Goal: Subscribe to service/newsletter

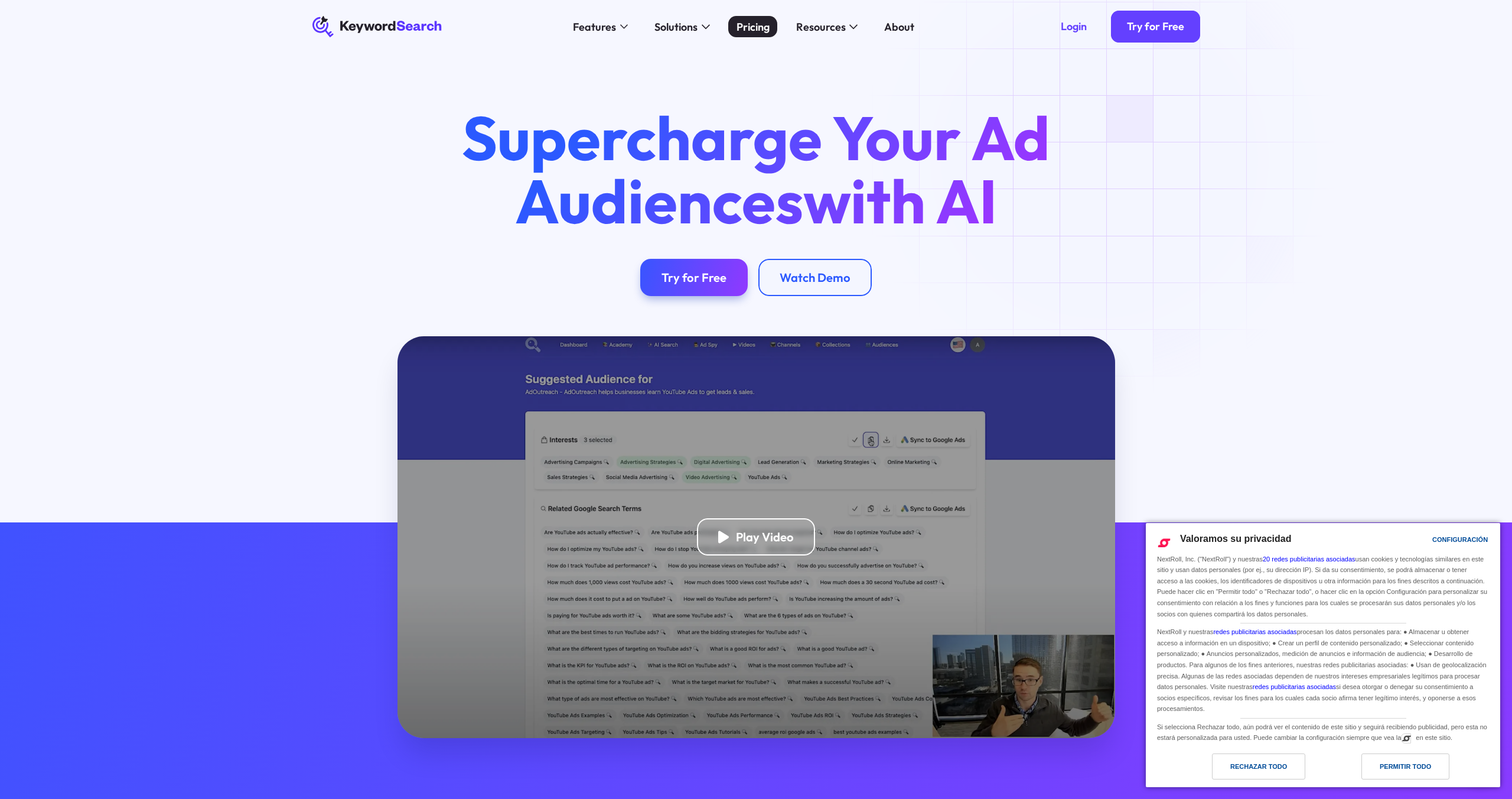
click at [771, 25] on link "Pricing" at bounding box center [752, 27] width 49 height 21
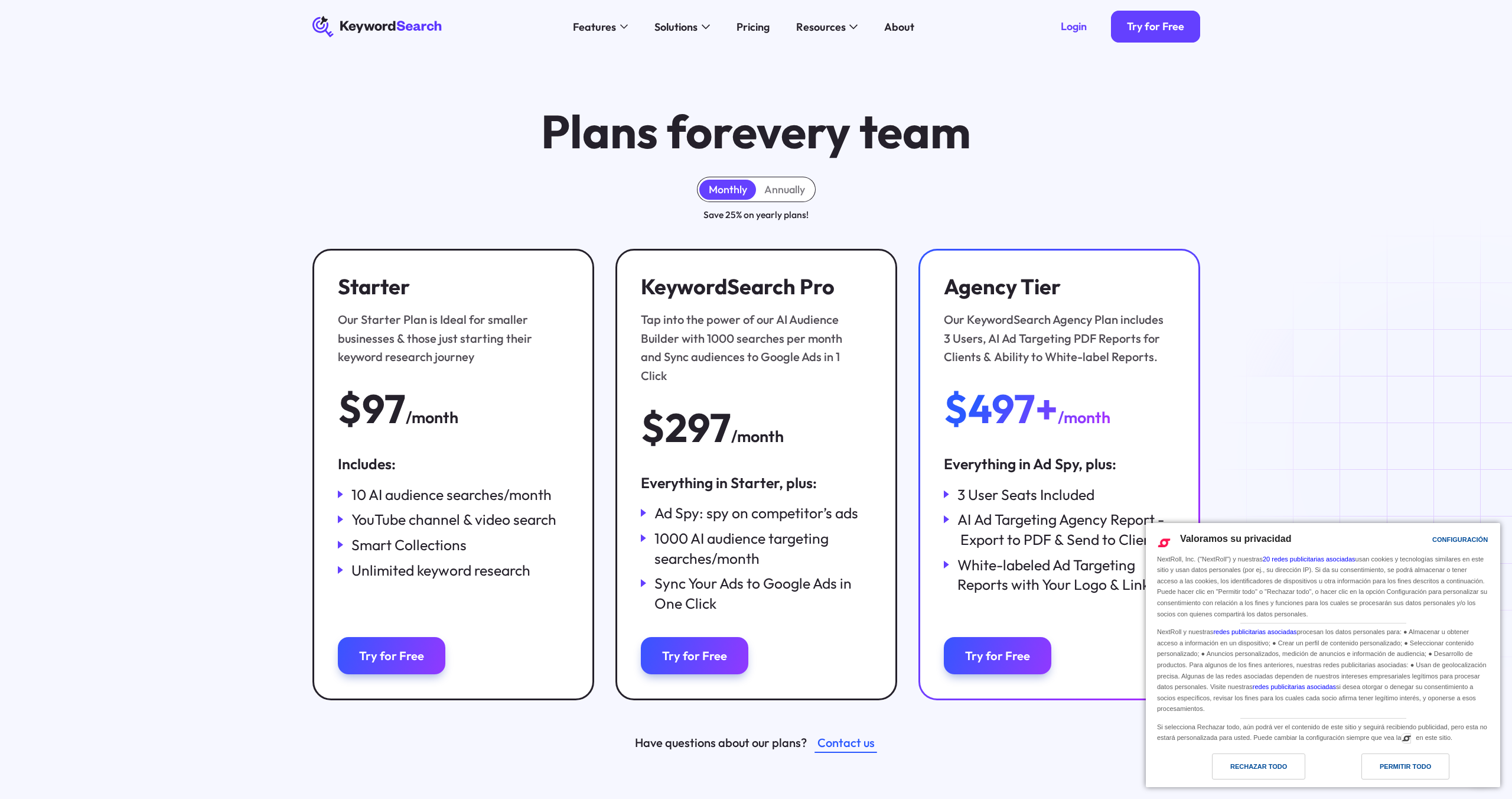
drag, startPoint x: 1157, startPoint y: 34, endPoint x: 1116, endPoint y: 51, distance: 44.4
click at [1157, 34] on link "Try for Free" at bounding box center [1156, 27] width 90 height 32
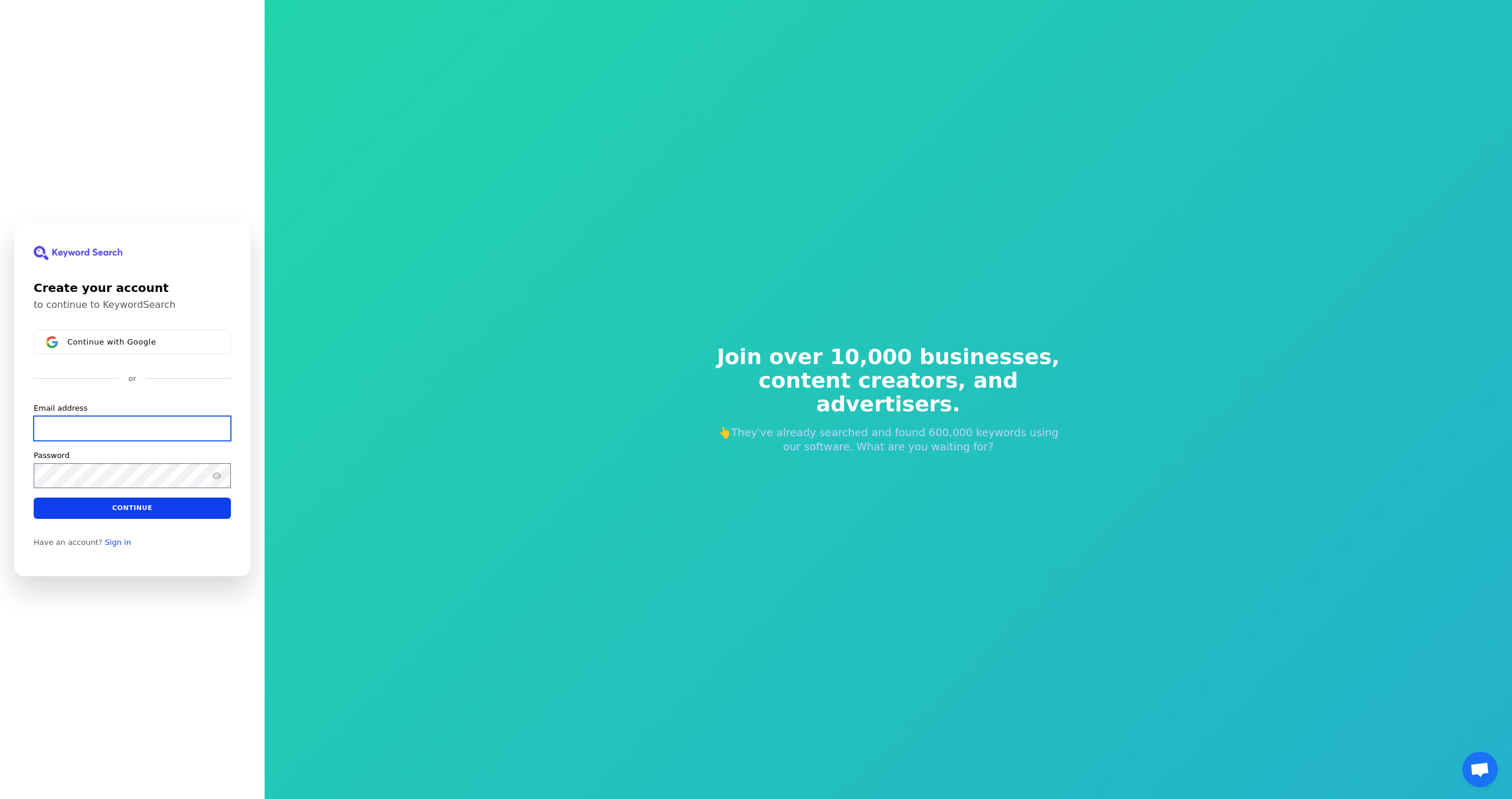
click at [82, 438] on input "Email address" at bounding box center [132, 428] width 198 height 25
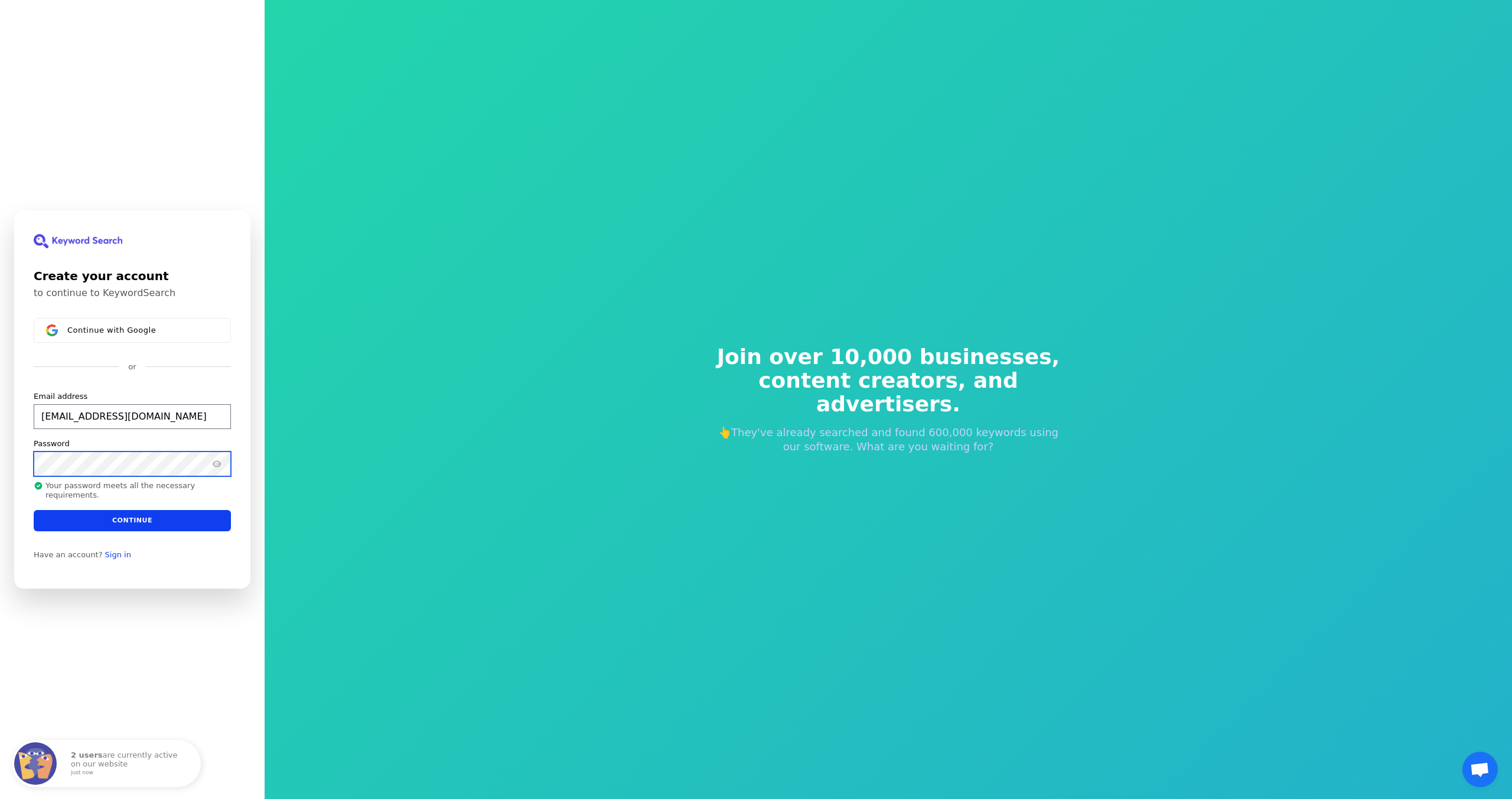
click at [34, 390] on button "submit" at bounding box center [34, 390] width 0 height 0
type input "hola@blackout.cat"
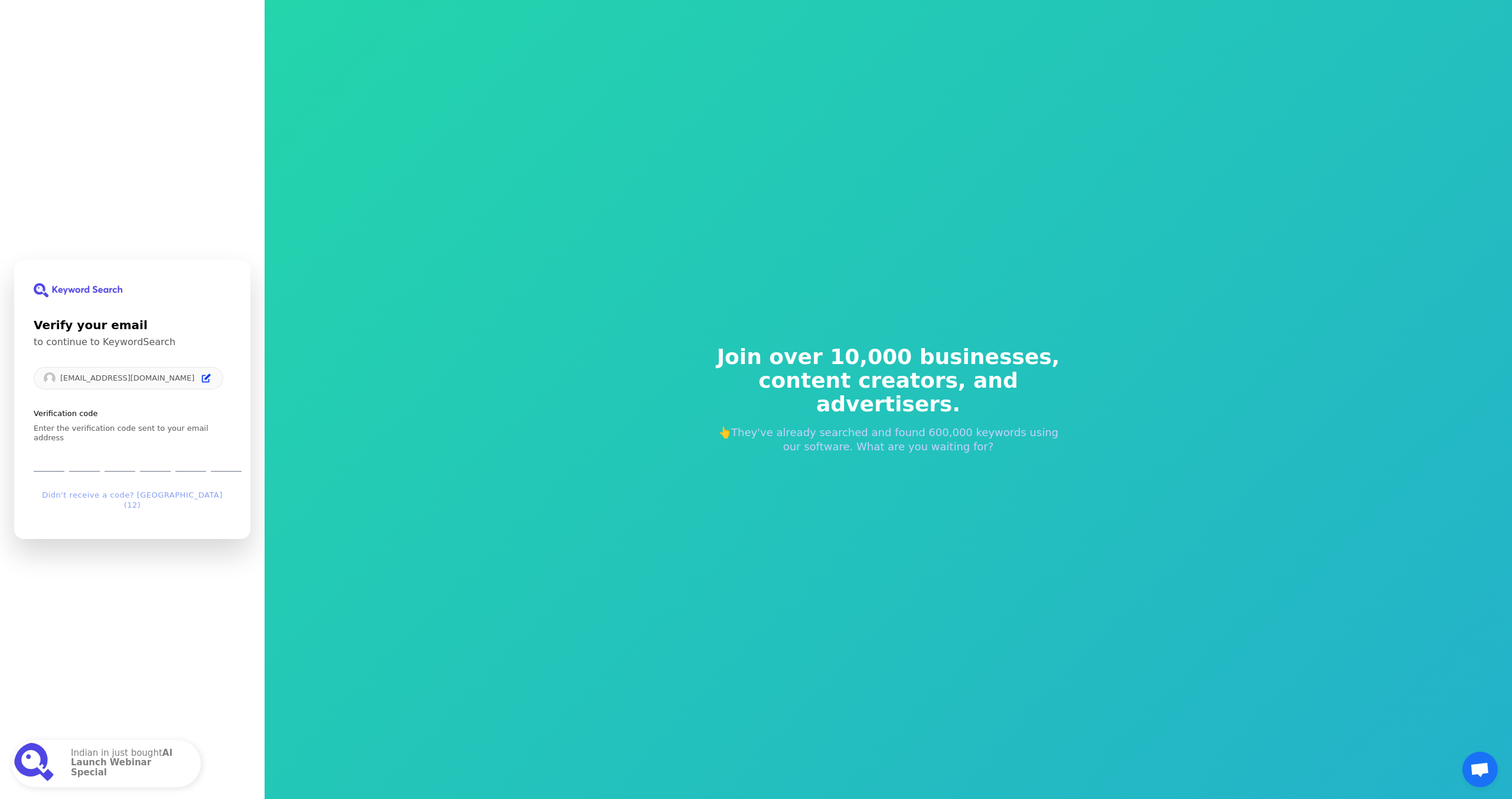
type input "1"
type input "0"
type input "3"
type input "7"
type input "5"
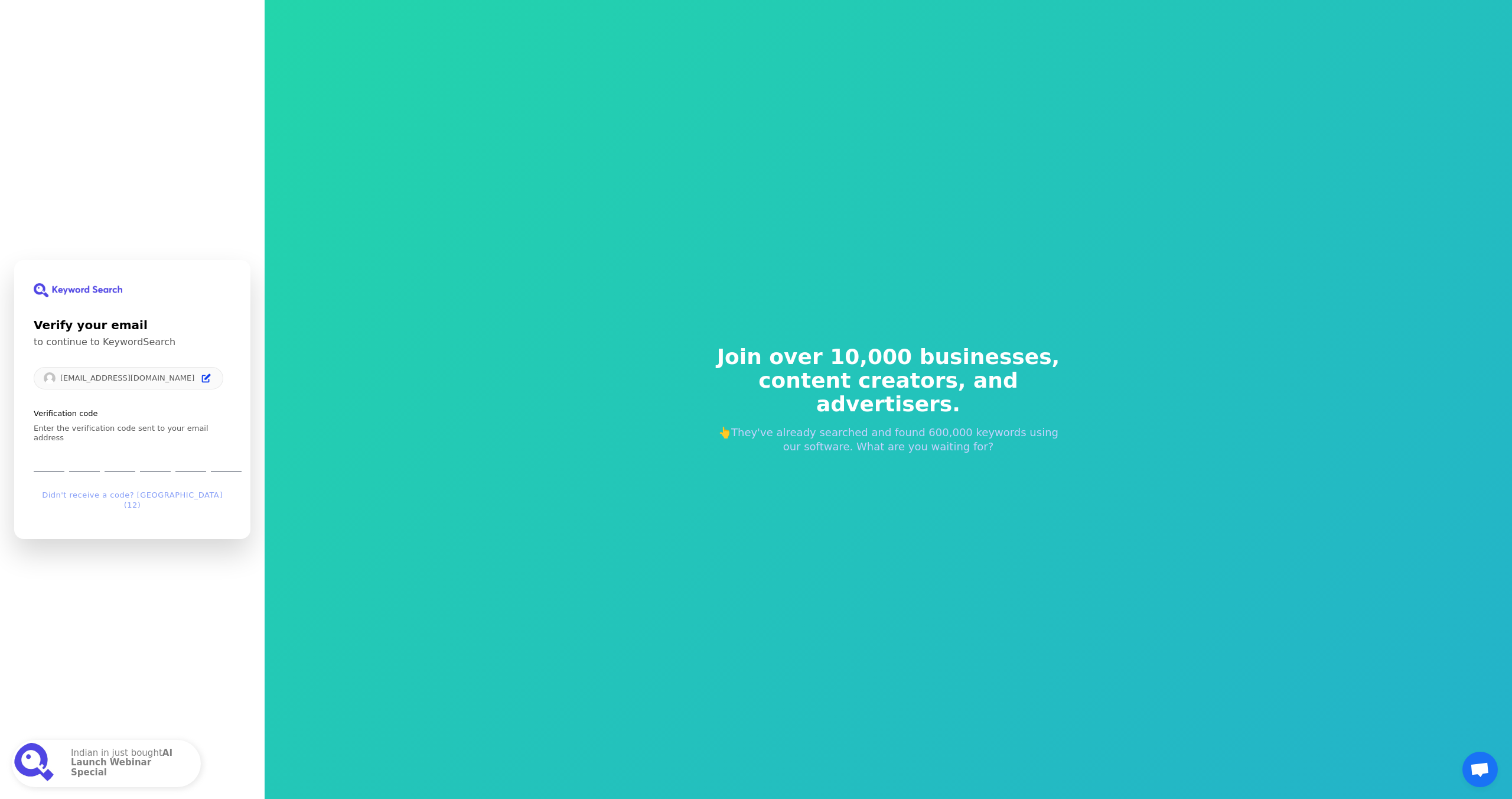
type input "8"
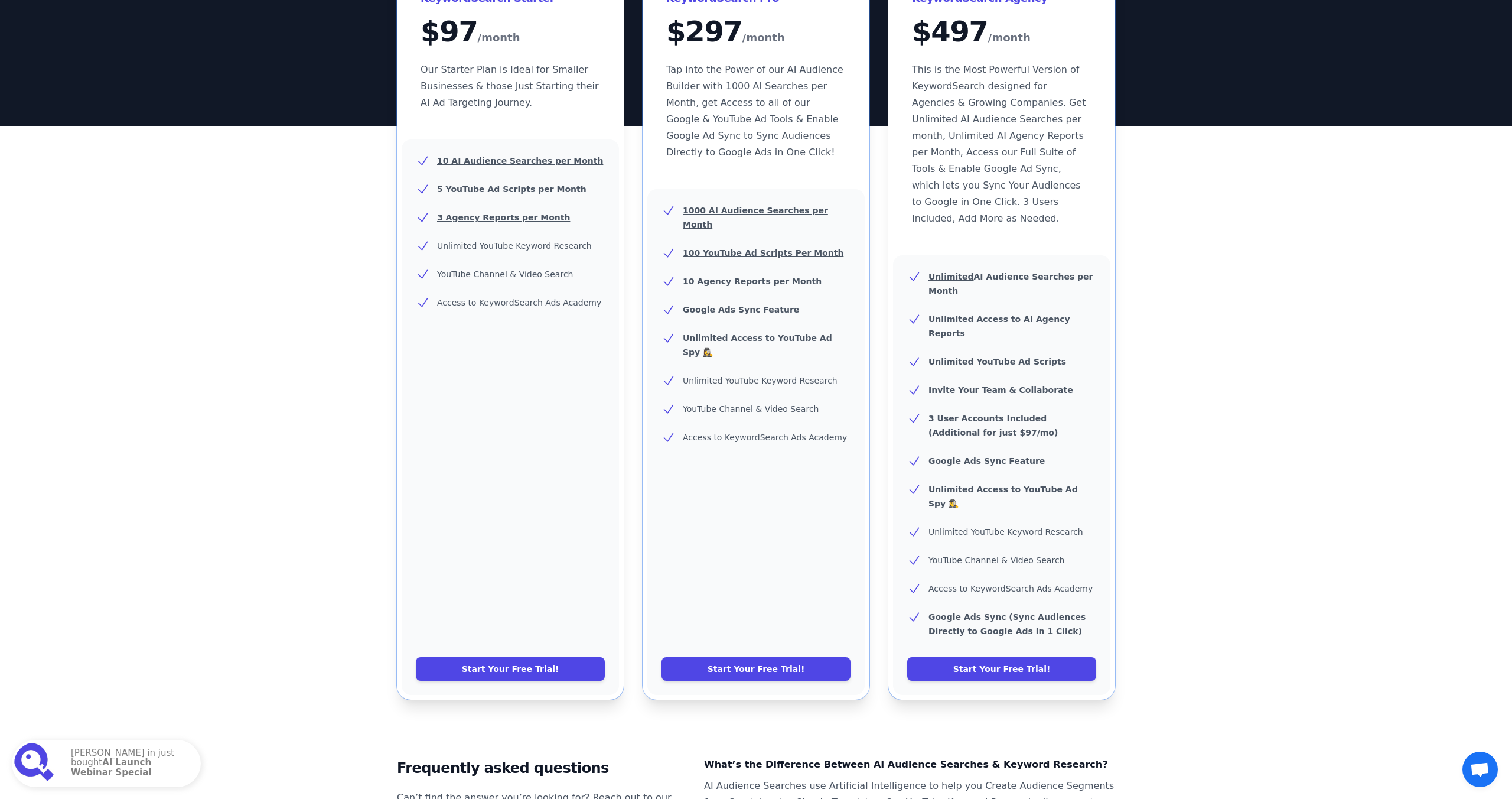
scroll to position [444, 0]
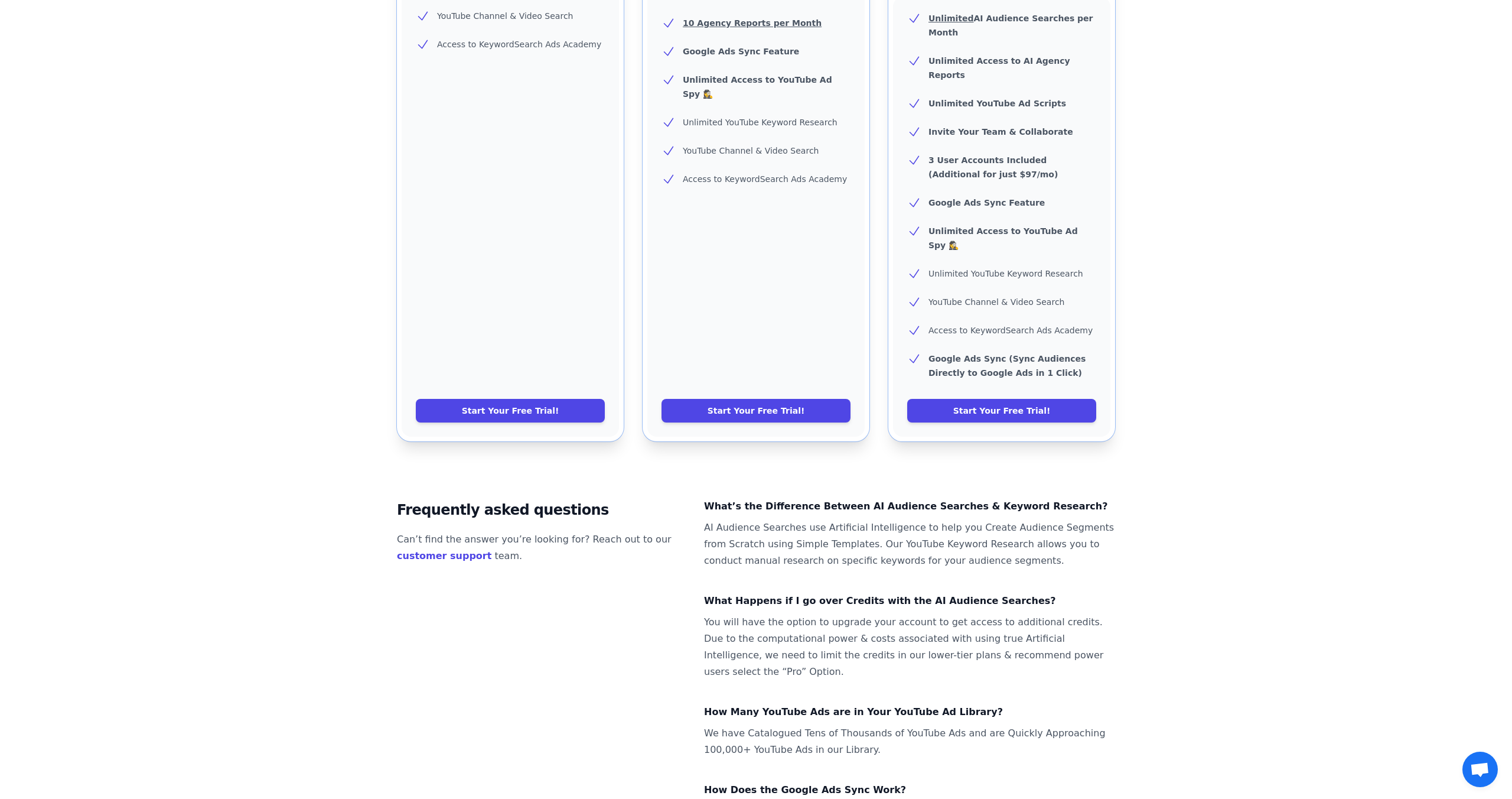
drag, startPoint x: 546, startPoint y: 363, endPoint x: 672, endPoint y: 341, distance: 127.9
click at [546, 399] on link "Start Your Free Trial!" at bounding box center [510, 411] width 189 height 24
